Goal: Task Accomplishment & Management: Use online tool/utility

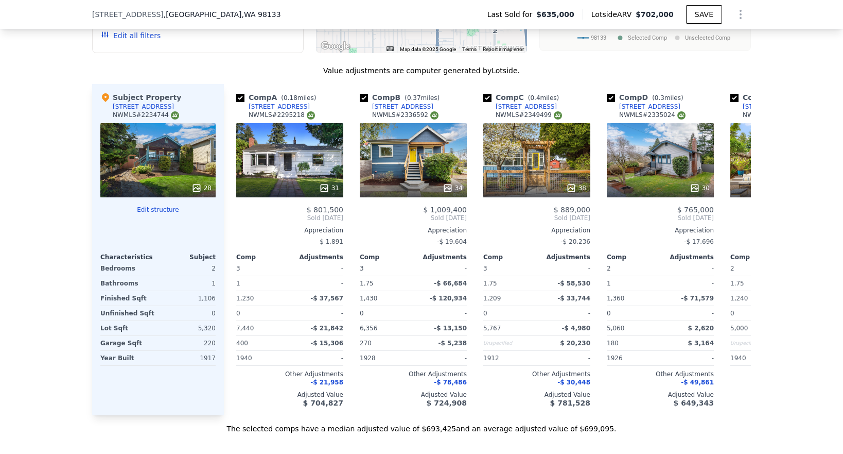
scroll to position [1159, 0]
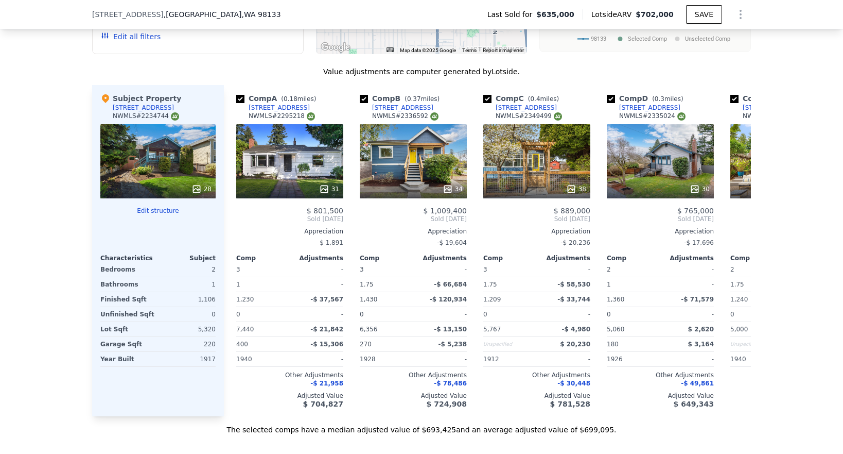
click at [155, 207] on button "Edit structure" at bounding box center [157, 210] width 115 height 8
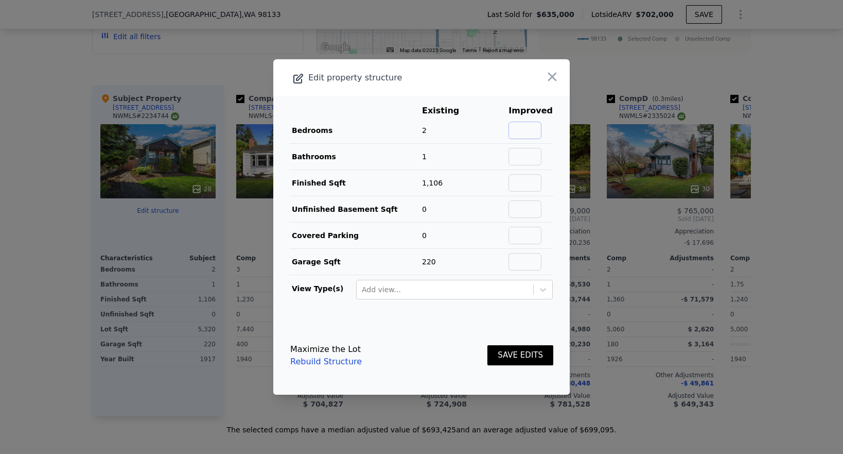
click at [541, 125] on input "text" at bounding box center [525, 130] width 33 height 18
type input "4"
click at [535, 153] on input "text" at bounding box center [525, 157] width 33 height 18
type input "3"
click at [539, 182] on input "text" at bounding box center [525, 183] width 33 height 18
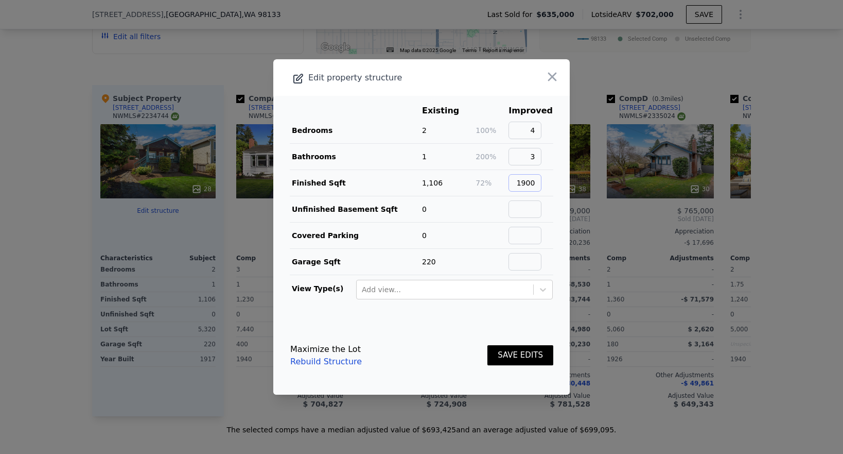
type input "1900"
type input "0"
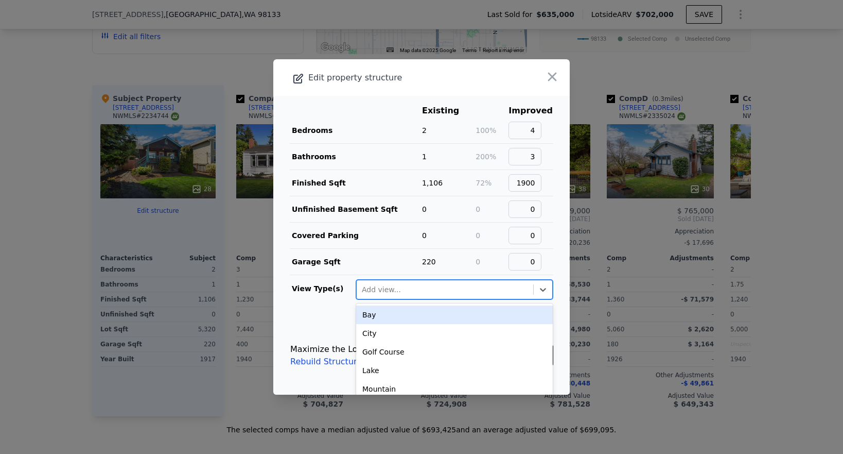
click at [515, 290] on div at bounding box center [445, 289] width 166 height 12
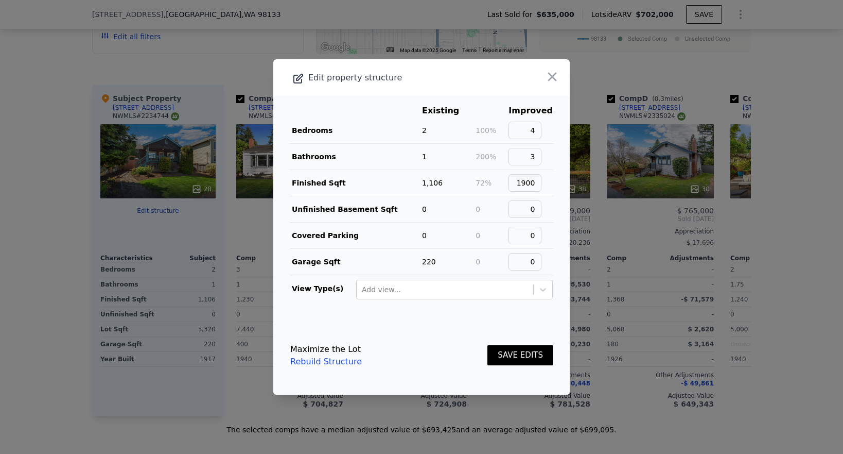
click at [497, 249] on td "0" at bounding box center [491, 262] width 33 height 26
click at [515, 363] on button "SAVE EDITS" at bounding box center [520, 355] width 66 height 20
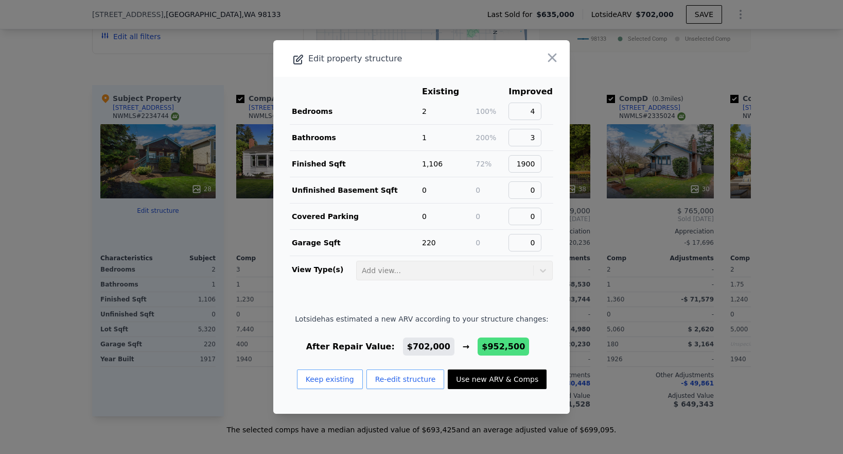
click at [494, 378] on button "Use new ARV & Comps" at bounding box center [497, 379] width 99 height 20
type input "2.75"
type input "1360"
type input "2510"
type input "3777"
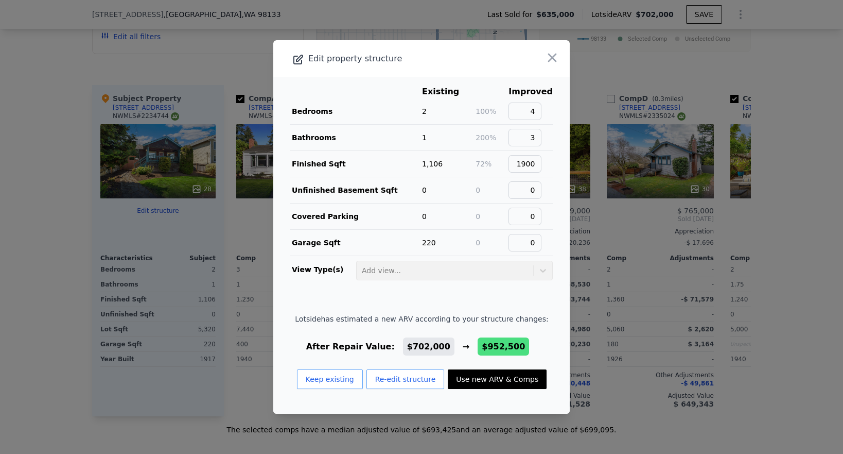
type input "7627"
checkbox input "false"
checkbox input "true"
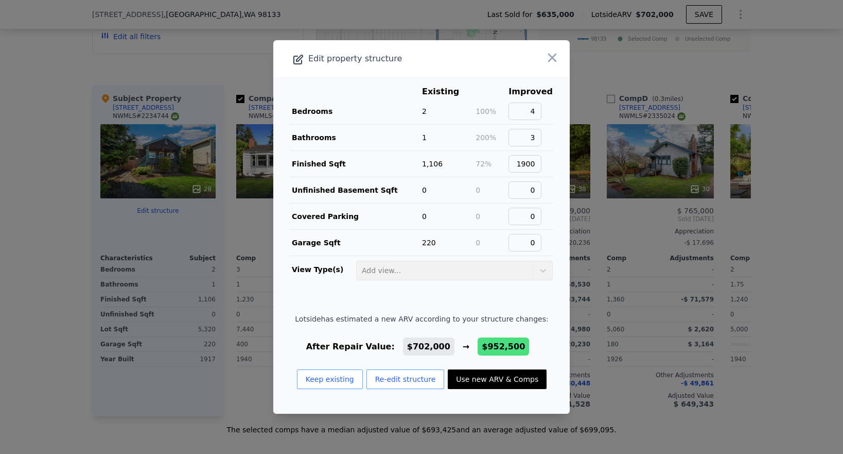
type input "$ 952,500"
type input "$ 202,889"
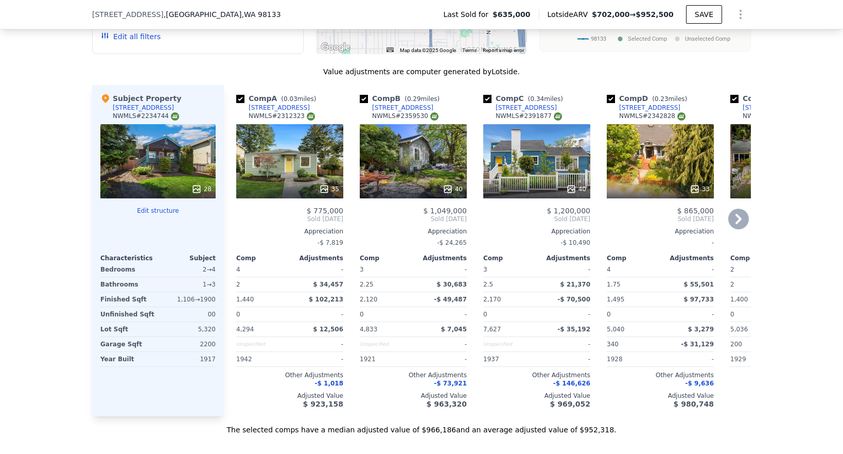
click at [438, 156] on div "40" at bounding box center [413, 161] width 107 height 74
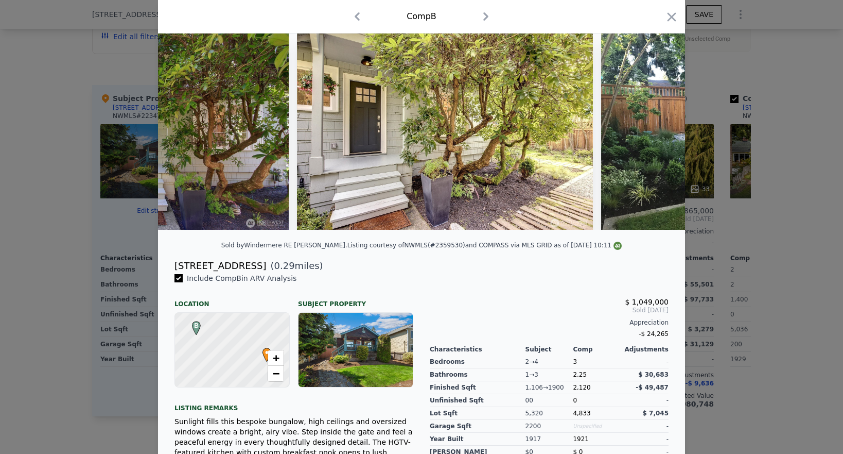
scroll to position [154, 0]
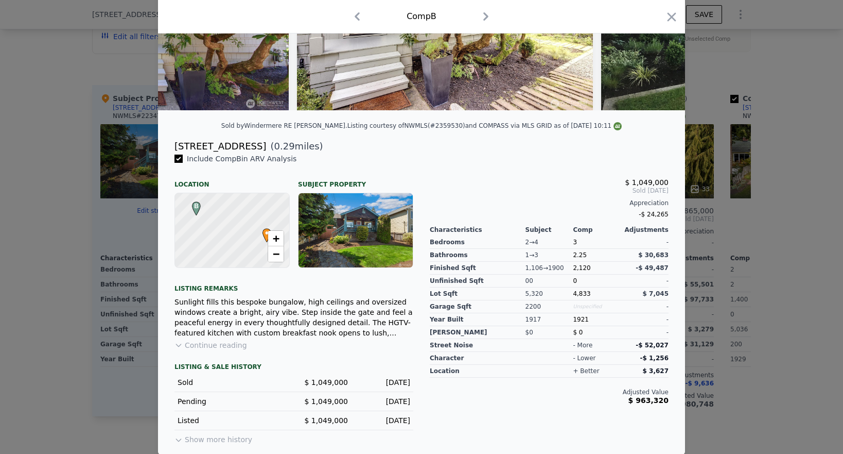
click at [230, 439] on button "Show more history" at bounding box center [214, 437] width 78 height 14
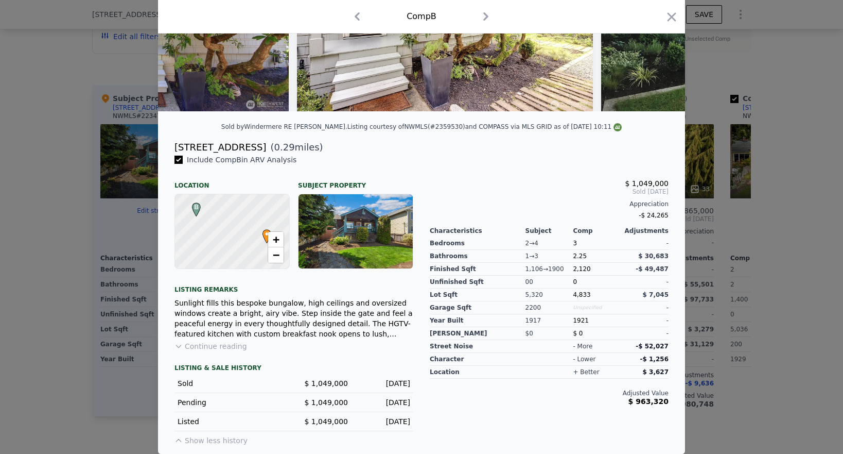
click at [571, 259] on div "1 → 3" at bounding box center [550, 256] width 48 height 13
click at [597, 213] on div "-$ 24,265" at bounding box center [549, 215] width 239 height 14
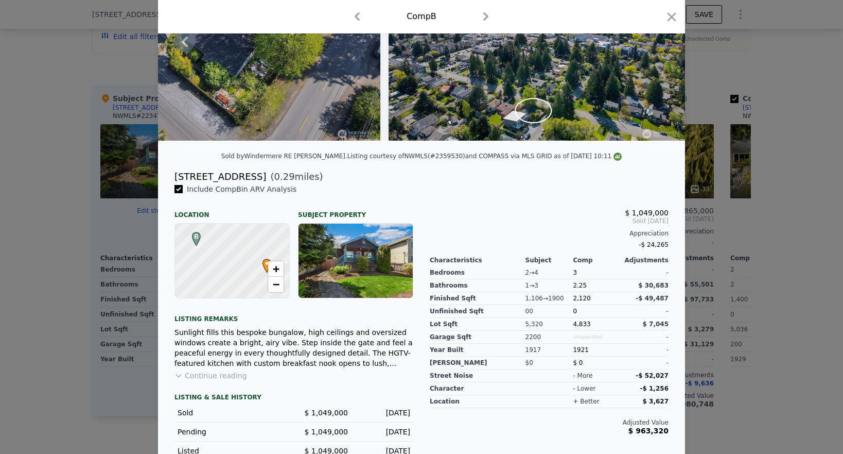
scroll to position [124, 0]
click at [774, 256] on div at bounding box center [421, 227] width 843 height 454
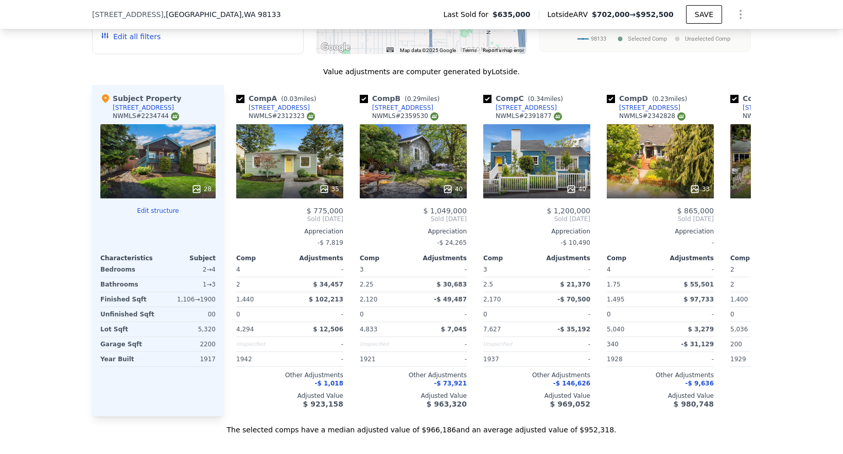
scroll to position [0, 13]
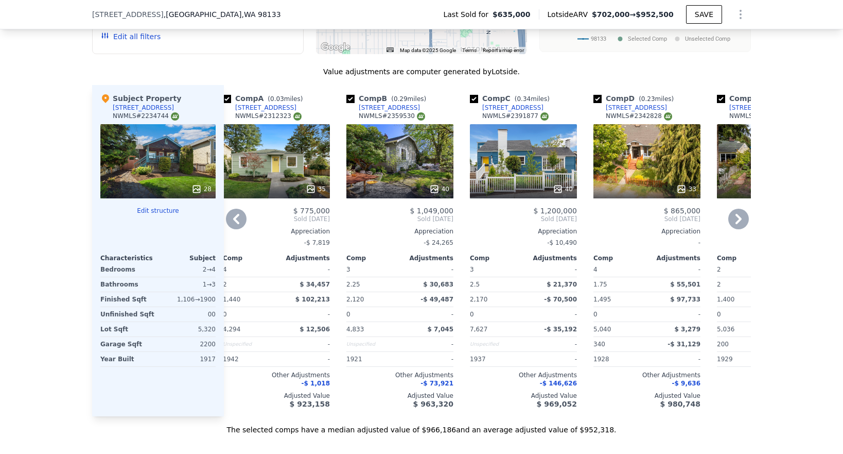
click at [520, 190] on div "40" at bounding box center [524, 189] width 98 height 10
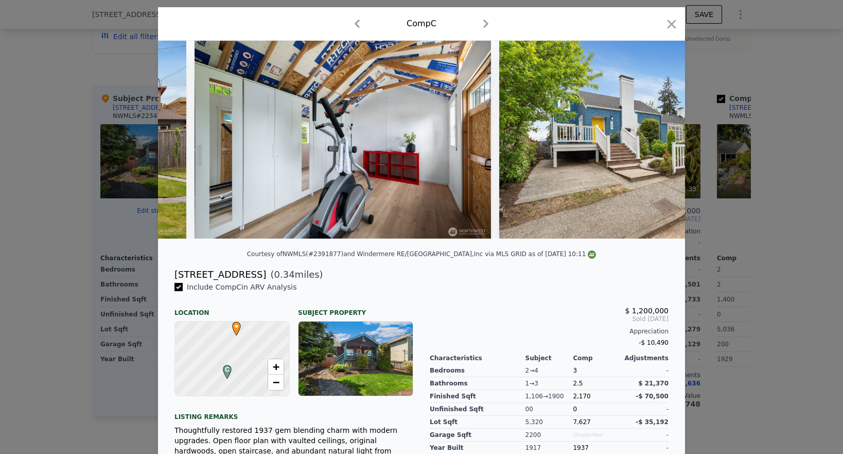
scroll to position [0, 11517]
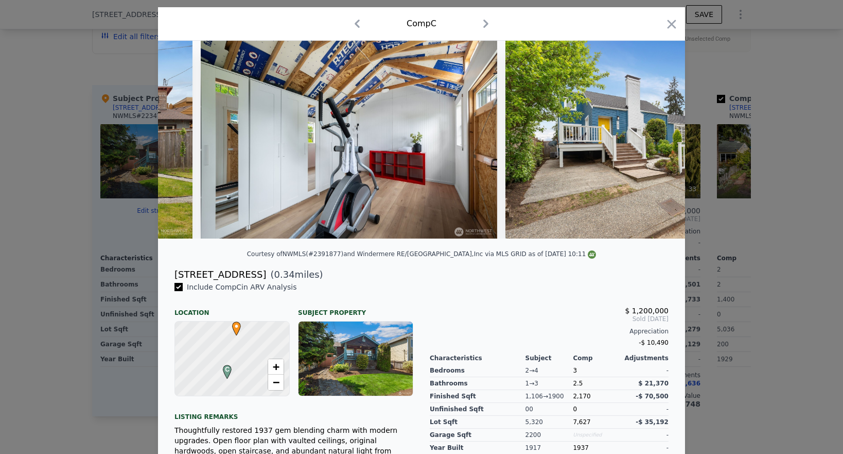
click at [728, 177] on div at bounding box center [421, 227] width 843 height 454
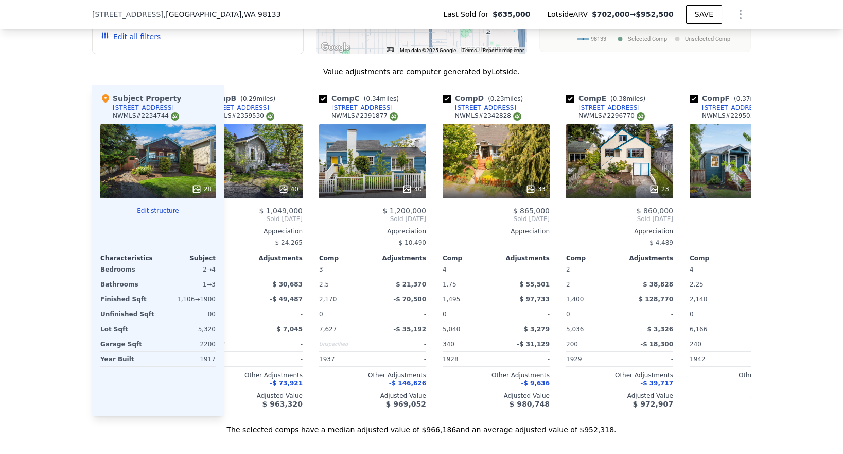
scroll to position [0, 200]
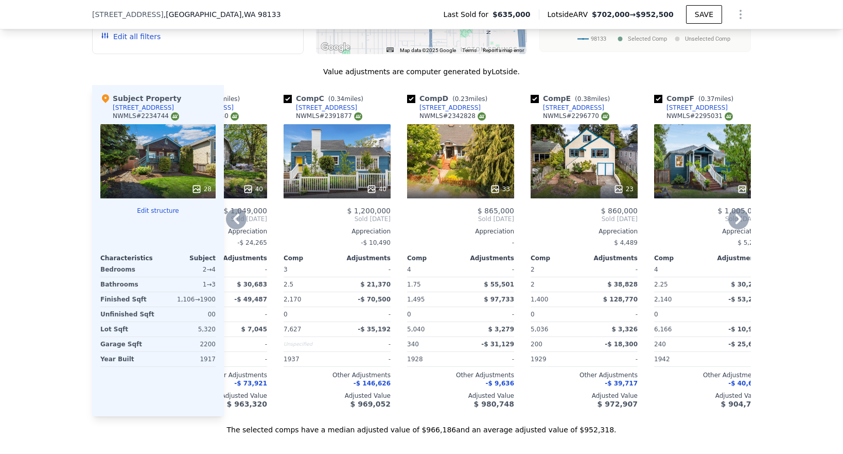
click at [472, 175] on div "33" at bounding box center [460, 161] width 107 height 74
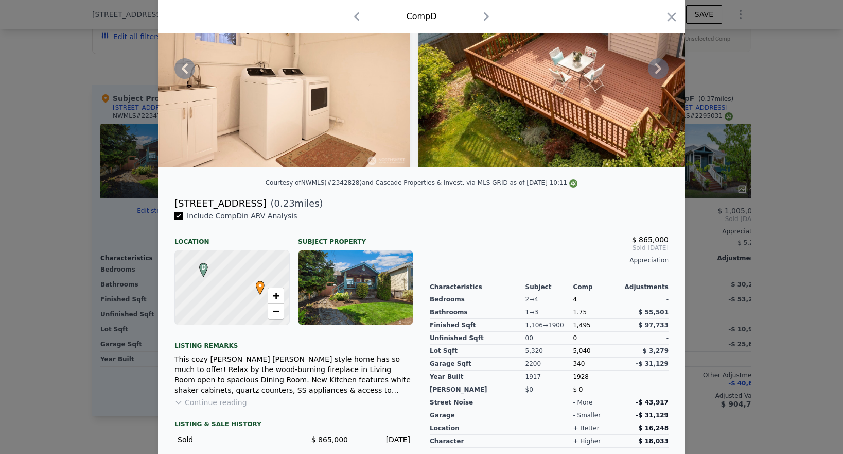
scroll to position [192, 0]
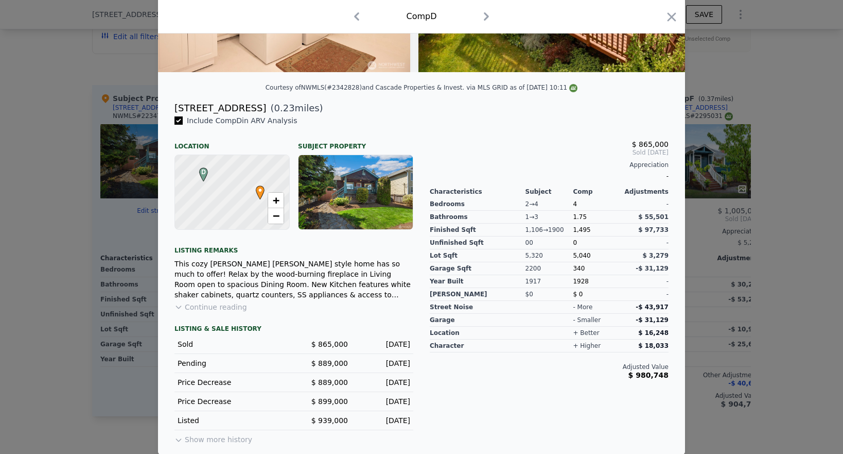
click at [214, 439] on button "Show more history" at bounding box center [214, 437] width 78 height 14
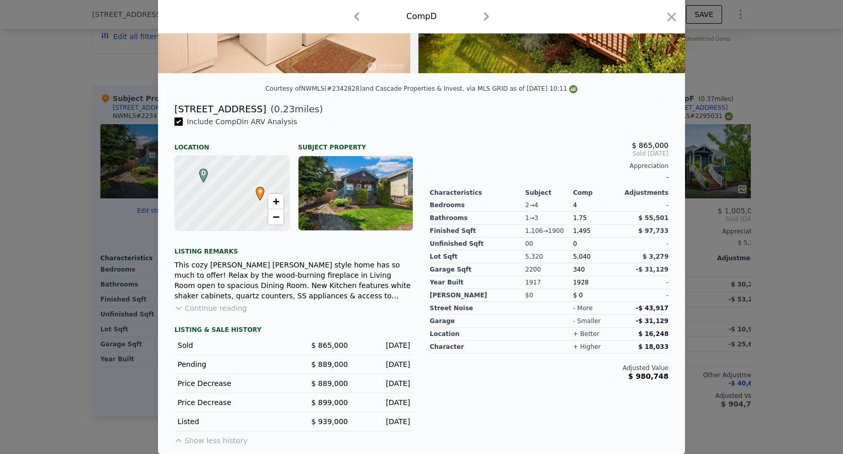
click at [232, 304] on button "Continue reading" at bounding box center [211, 308] width 73 height 10
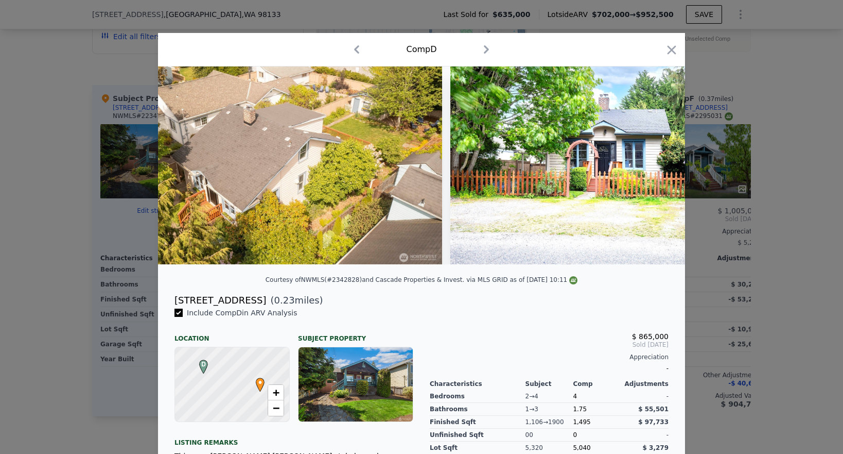
scroll to position [0, 9885]
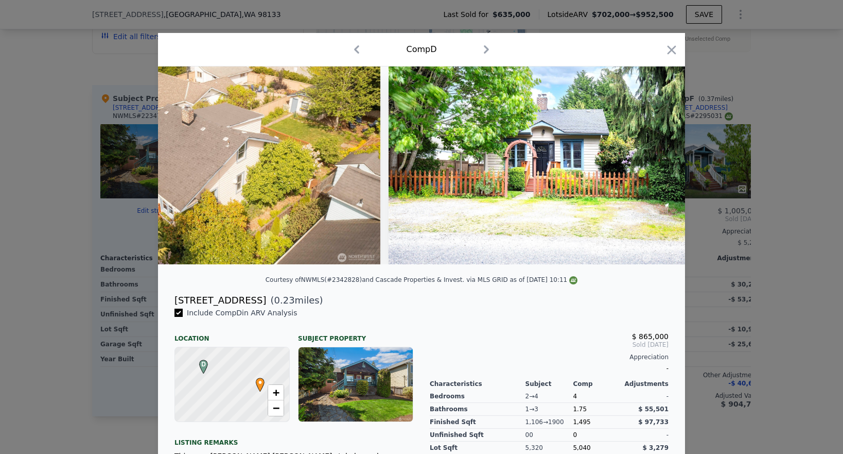
click at [783, 193] on div at bounding box center [421, 227] width 843 height 454
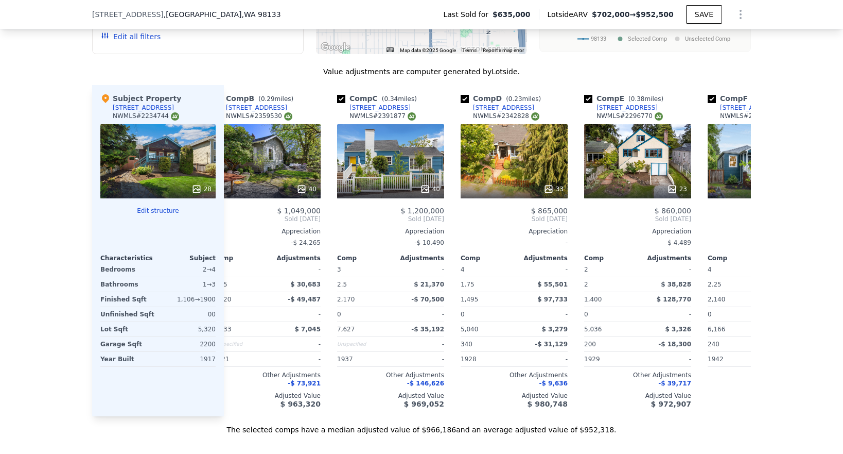
scroll to position [0, 143]
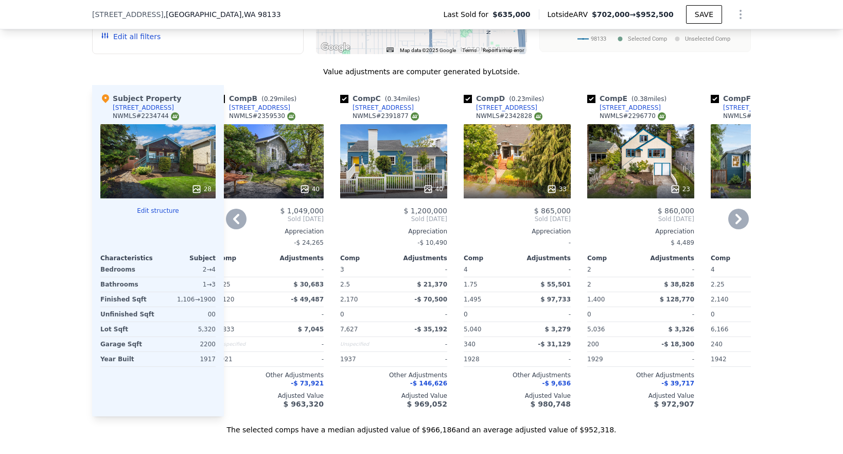
click at [530, 230] on div "Appreciation" at bounding box center [517, 231] width 107 height 8
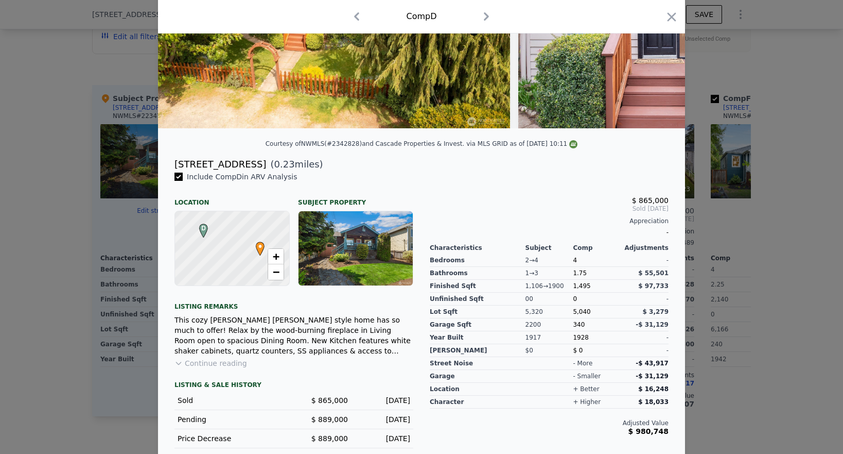
scroll to position [146, 0]
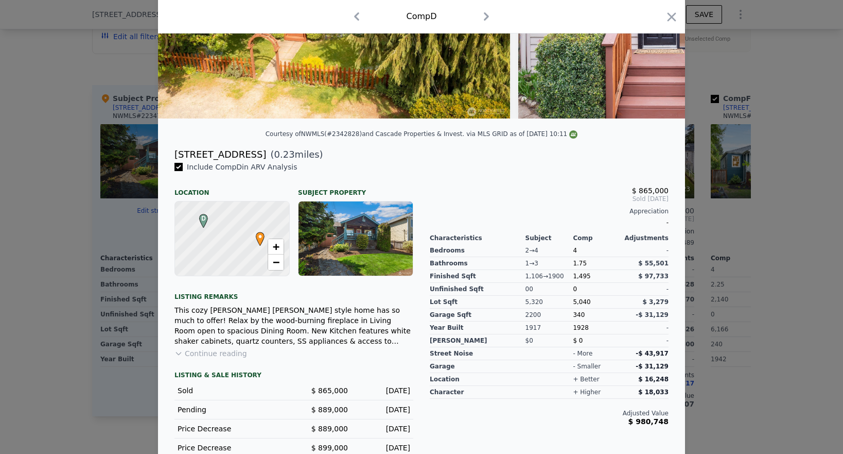
click at [662, 273] on span "$ 97,733" at bounding box center [653, 275] width 30 height 7
click at [633, 269] on div "$ 55,501" at bounding box center [645, 263] width 48 height 13
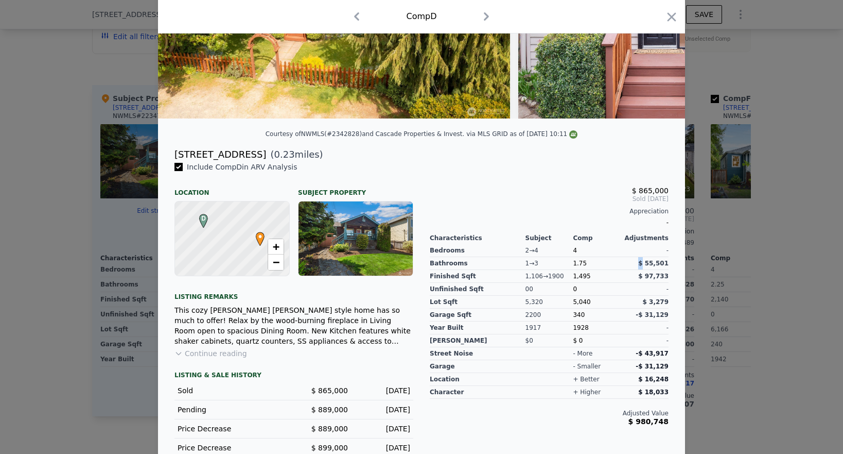
click at [633, 269] on div "$ 55,501" at bounding box center [645, 263] width 48 height 13
click at [633, 286] on div "-" at bounding box center [645, 289] width 48 height 13
click at [744, 260] on div at bounding box center [421, 227] width 843 height 454
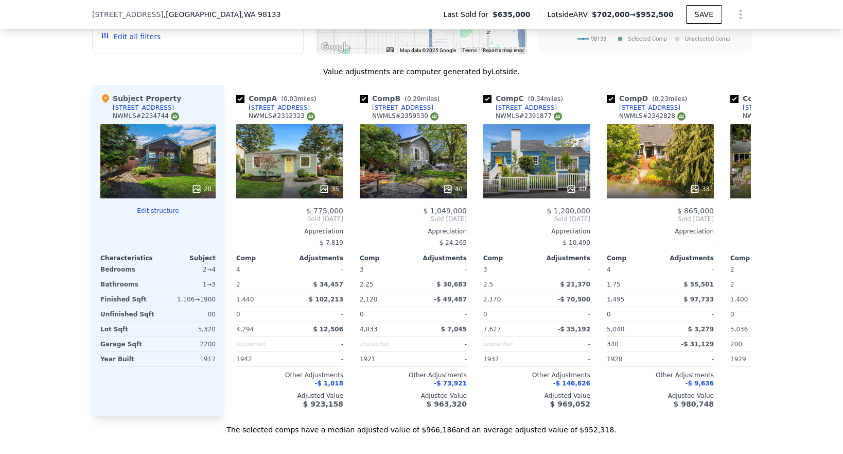
click at [149, 208] on button "Edit structure" at bounding box center [157, 210] width 115 height 8
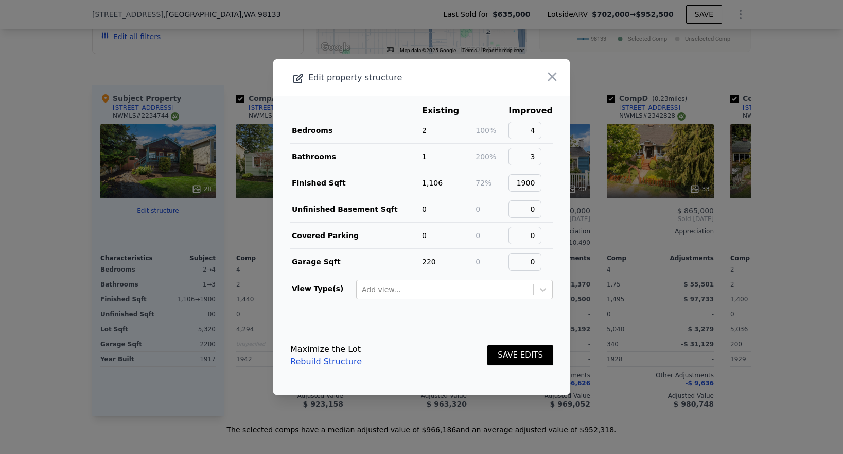
click at [625, 226] on div at bounding box center [421, 227] width 843 height 454
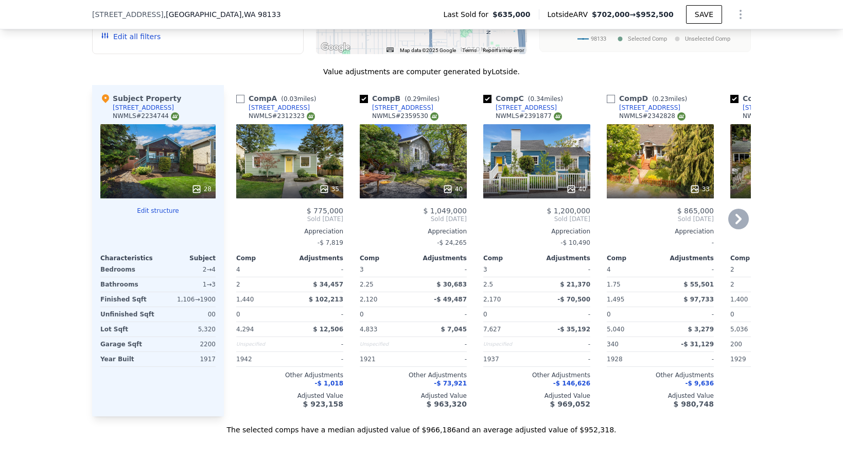
type input "2"
type input "900"
type input "1495"
type input "3844"
type input "7440"
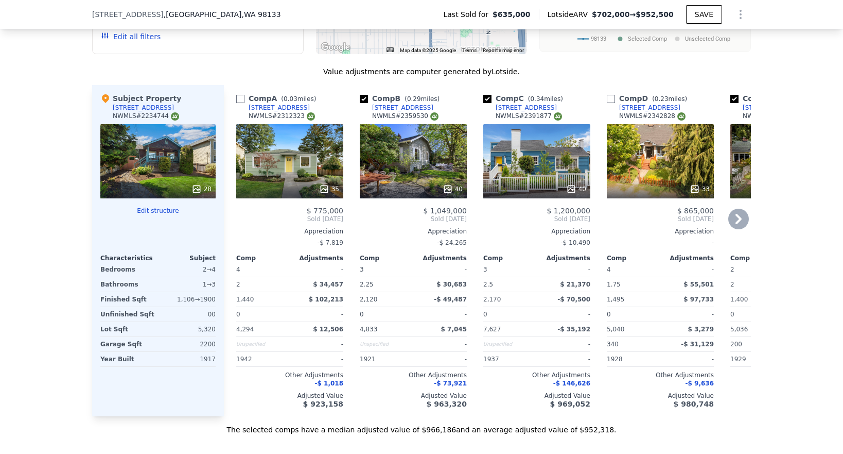
checkbox input "false"
type input "$ 702,000"
type input "-$ 29,291"
checkbox input "true"
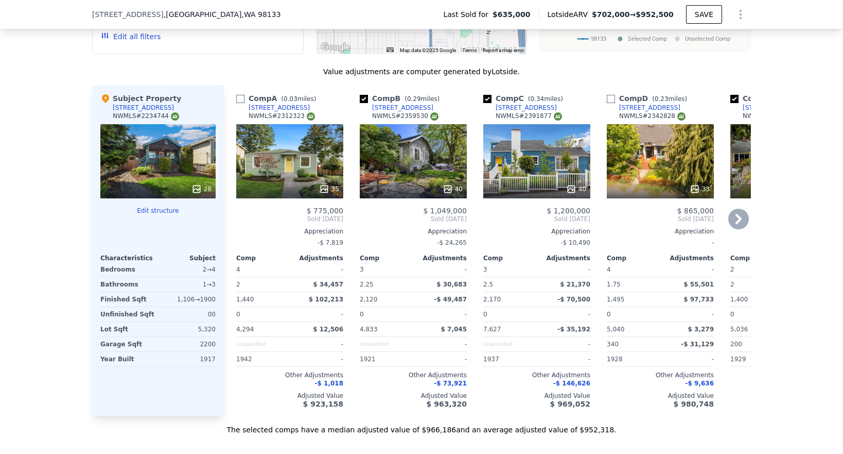
checkbox input "true"
